Goal: Task Accomplishment & Management: Use online tool/utility

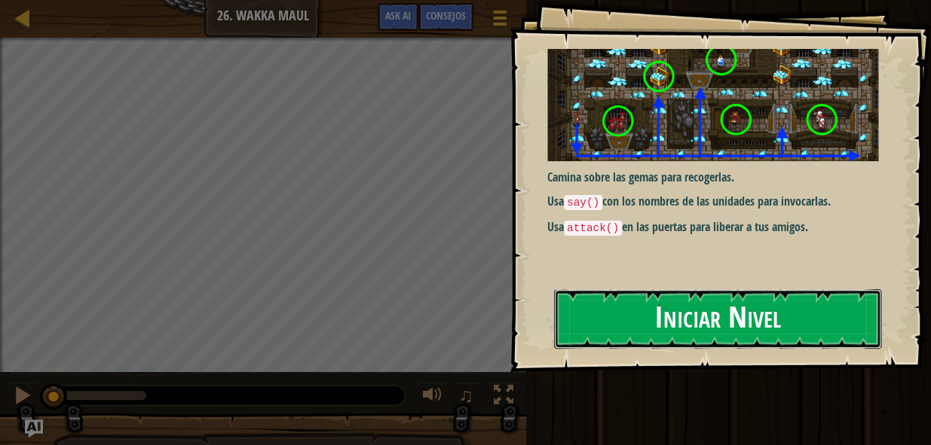
click at [819, 338] on button "Iniciar Nivel" at bounding box center [717, 319] width 327 height 60
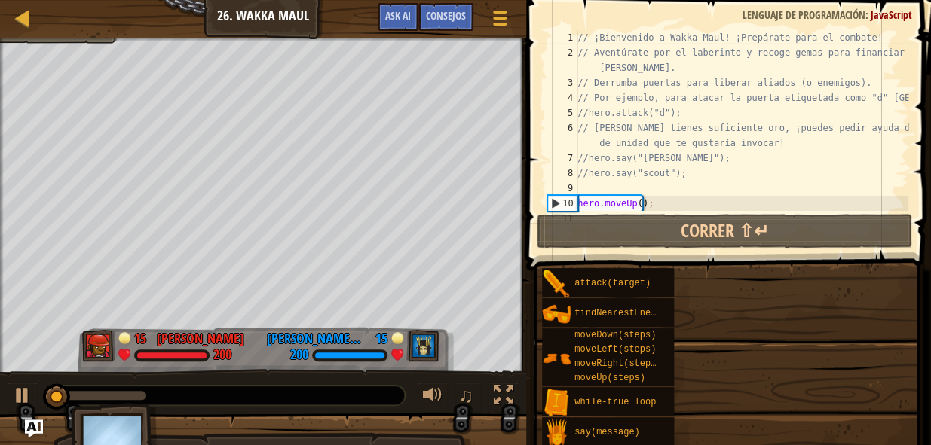
click at [733, 301] on div "attack(target) findNearestEnemy() moveDown(steps) moveLeft(steps) moveRight(ste…" at bounding box center [730, 357] width 379 height 179
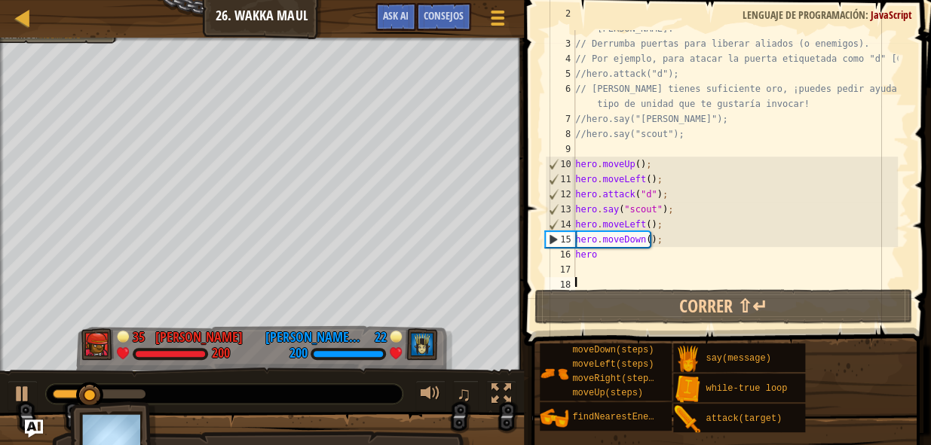
scroll to position [45, 0]
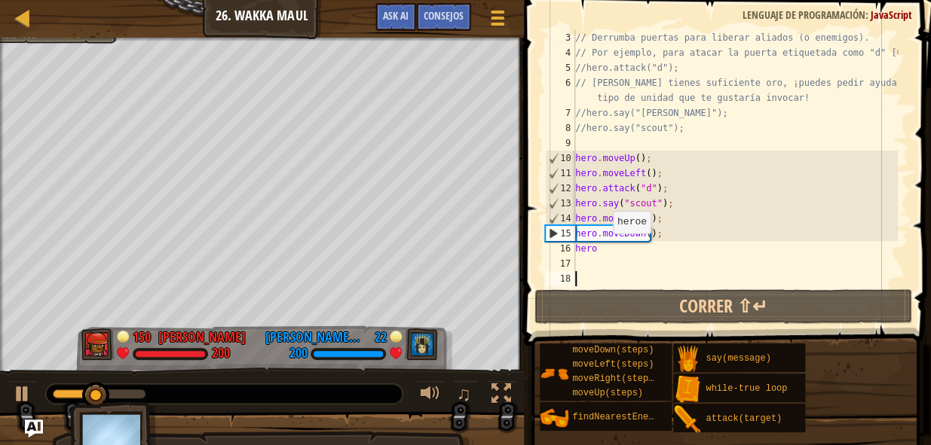
click at [604, 249] on div "// Derrumba puertas para liberar aliados (o enemigos). // Por ejemplo, para ata…" at bounding box center [735, 173] width 326 height 286
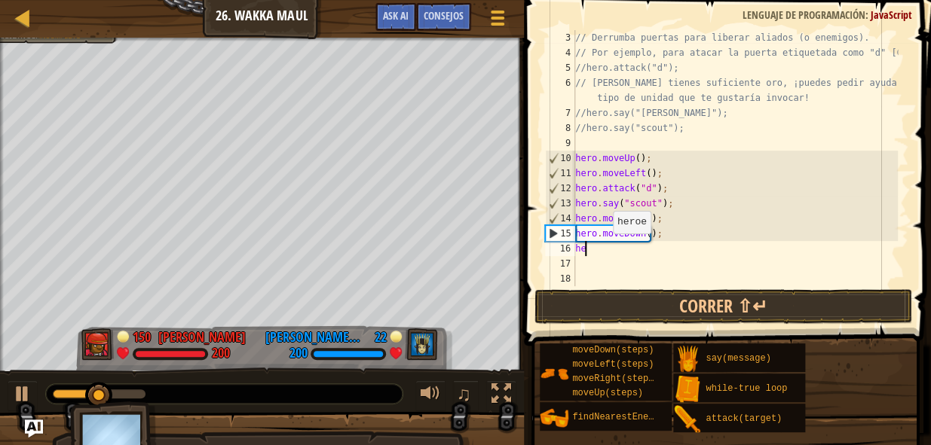
type textarea "h"
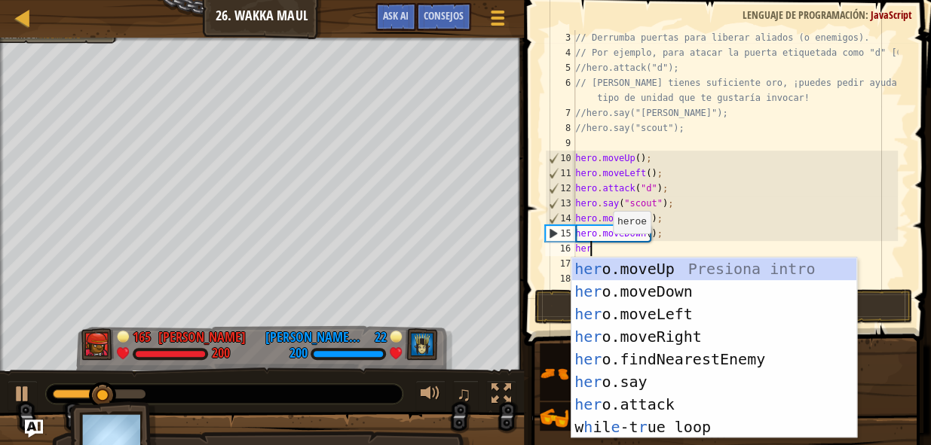
type textarea "hero"
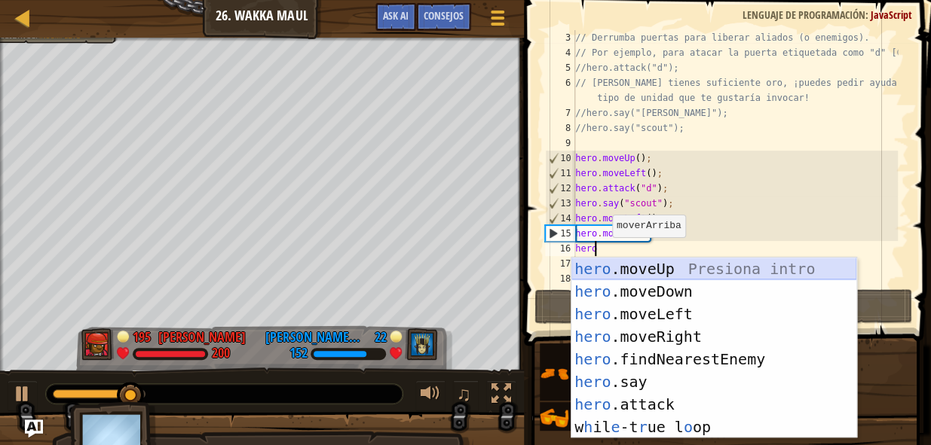
click at [650, 264] on div "hero .moveUp Presiona intro hero .moveDown Presiona intro hero .moveLeft Presio…" at bounding box center [713, 371] width 285 height 226
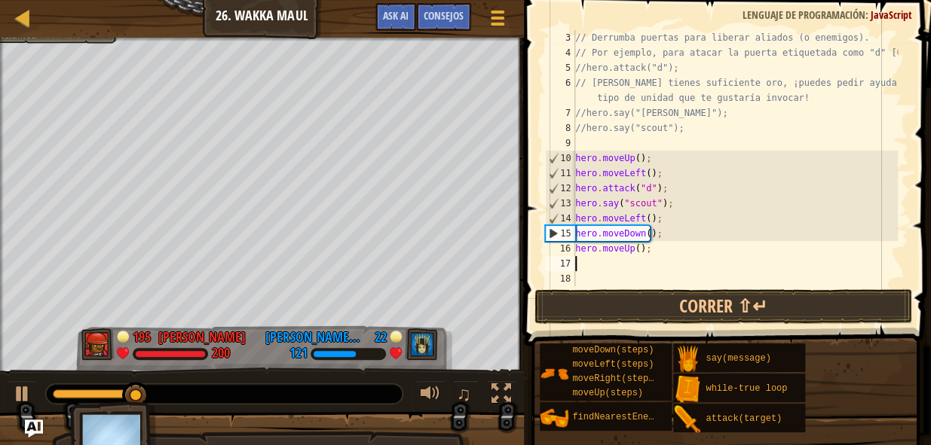
click at [580, 262] on div "// Derrumba puertas para liberar aliados (o enemigos). // Por ejemplo, para ata…" at bounding box center [735, 173] width 326 height 286
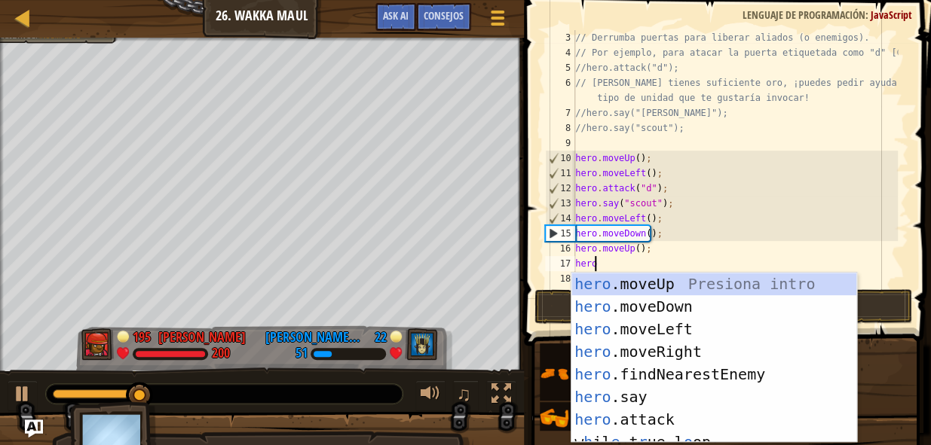
type textarea "hero"
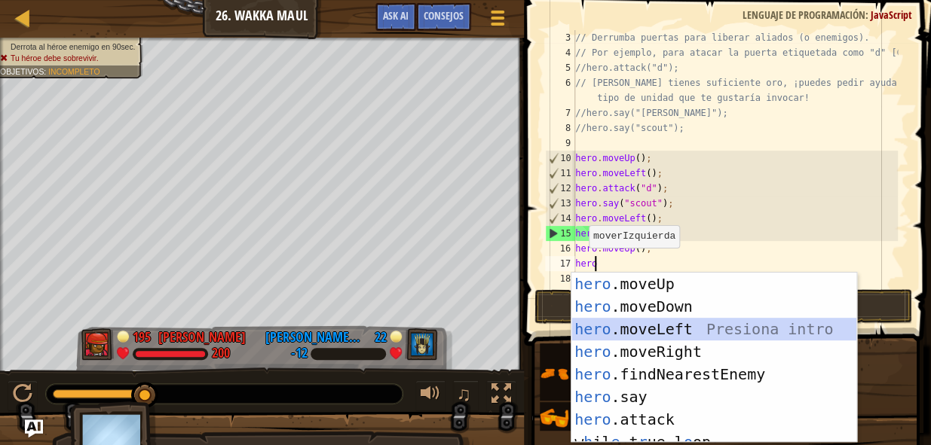
click at [670, 323] on div "hero .moveUp Presiona intro hero .moveDown Presiona intro hero .moveLeft Presio…" at bounding box center [713, 381] width 285 height 216
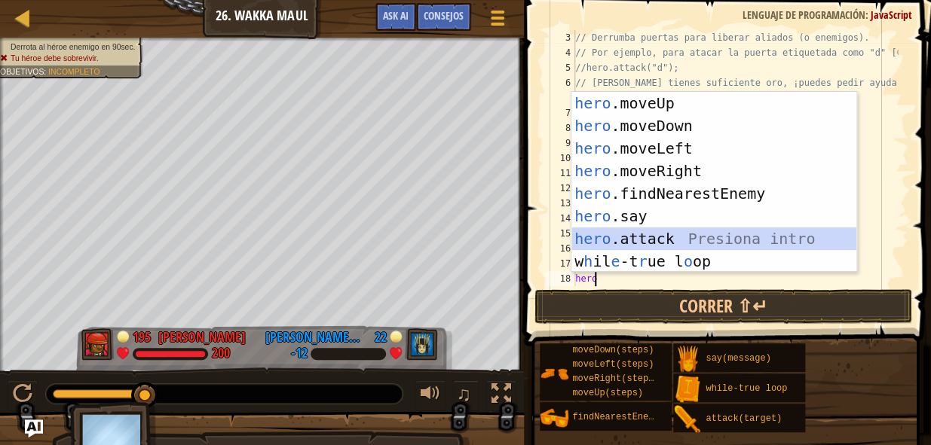
click at [644, 237] on div "hero .moveUp Presiona intro hero .moveDown Presiona intro hero .moveLeft Presio…" at bounding box center [713, 205] width 285 height 226
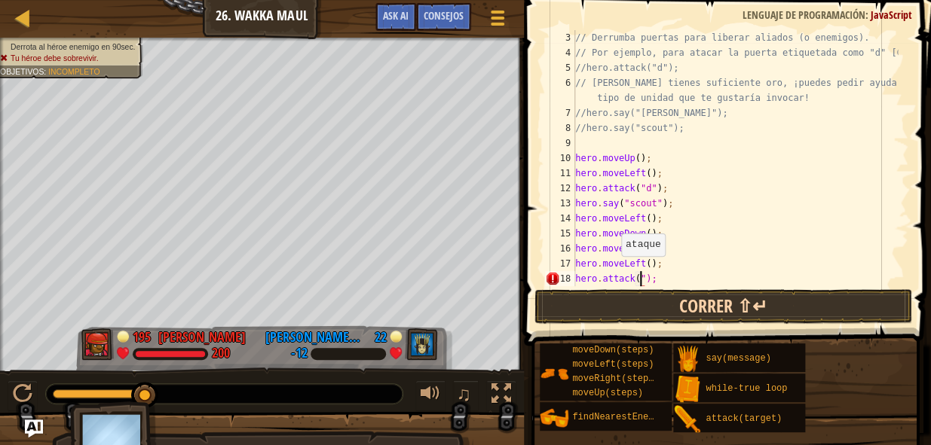
scroll to position [7, 6]
type textarea "hero.attack("e");"
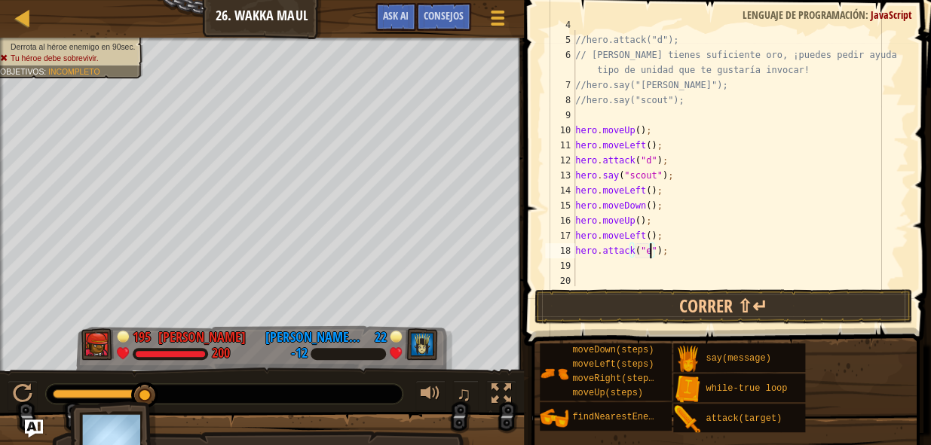
scroll to position [75, 0]
click at [580, 262] on div "//hero.attack("d"); // [PERSON_NAME] tienes suficiente oro, ¡puedes pedir ayuda…" at bounding box center [735, 173] width 326 height 286
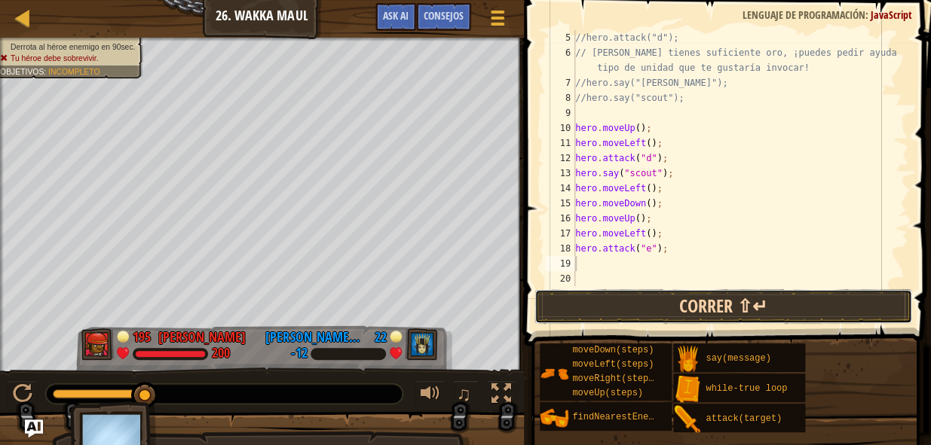
click at [680, 310] on button "Correr ⇧↵" at bounding box center [723, 306] width 378 height 35
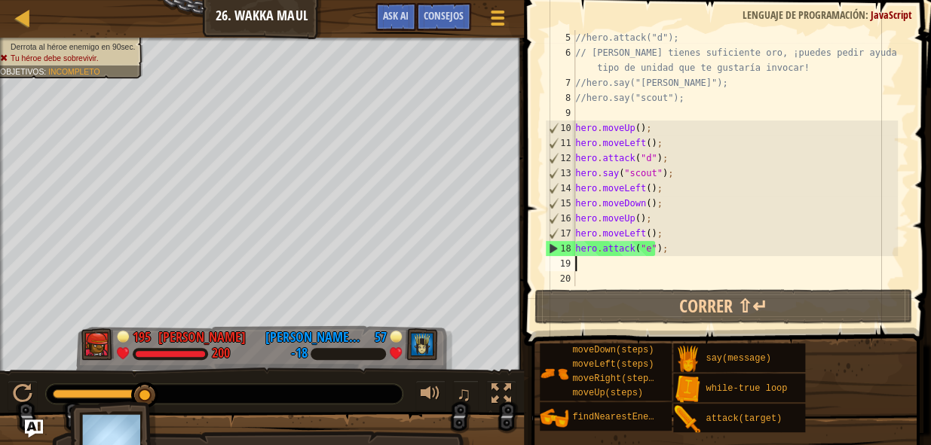
click at [667, 248] on div "//hero.attack("d"); // [PERSON_NAME] tienes suficiente oro, ¡puedes pedir ayuda…" at bounding box center [735, 173] width 326 height 286
type textarea "hero.attack("e");"
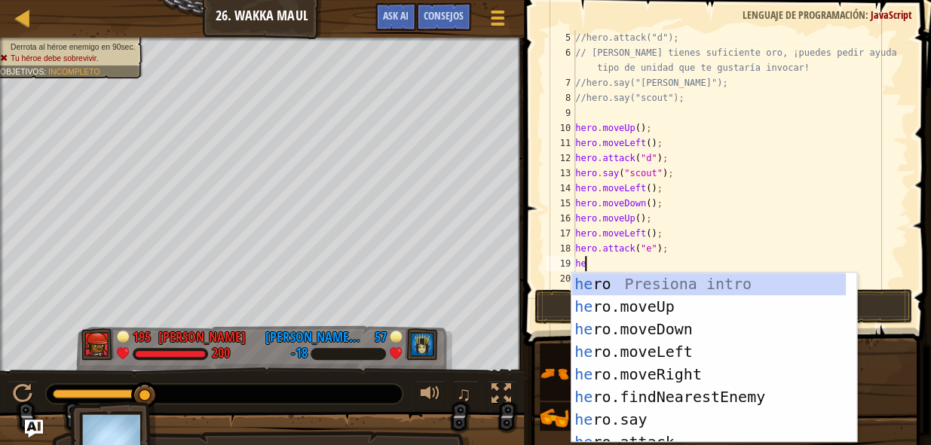
type textarea "her"
